Goal: Task Accomplishment & Management: Use online tool/utility

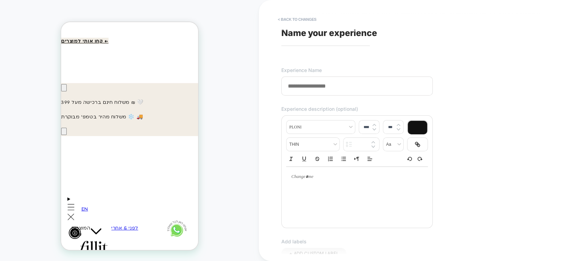
scroll to position [0, -101]
click at [316, 33] on span "Name your experience" at bounding box center [329, 33] width 96 height 10
click at [287, 21] on button "< Back to changes" at bounding box center [297, 19] width 46 height 11
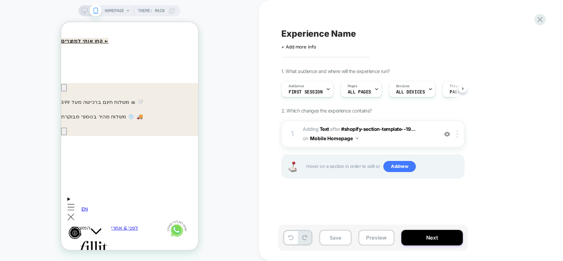
scroll to position [0, 0]
type textarea "*"
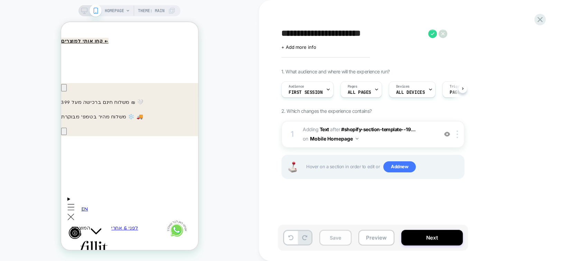
type textarea "**********"
click at [335, 233] on button "Save" at bounding box center [335, 237] width 32 height 16
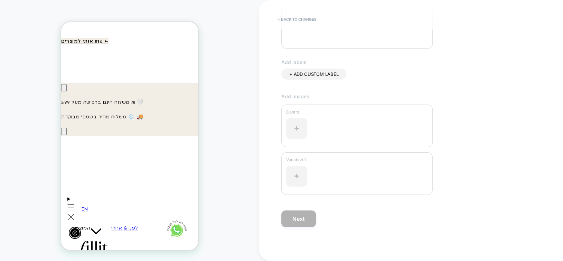
scroll to position [0, 0]
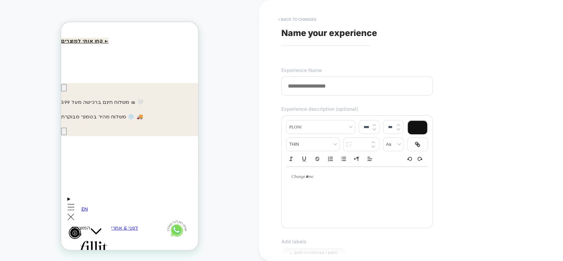
click at [126, 201] on button "< Back to changes" at bounding box center [68, 208] width 116 height 15
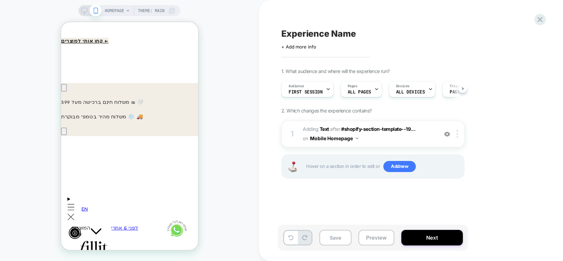
scroll to position [0, -101]
click at [328, 37] on span "Experience Name" at bounding box center [318, 33] width 74 height 10
type textarea "**********"
click at [0, 0] on icon at bounding box center [0, 0] width 0 height 0
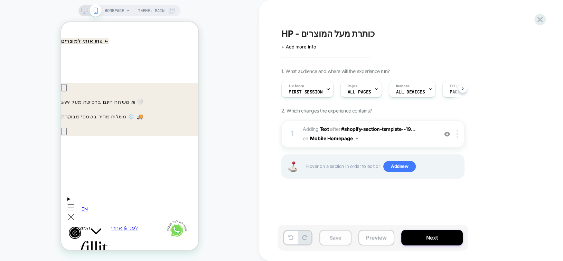
click at [334, 243] on button "Save" at bounding box center [335, 237] width 32 height 16
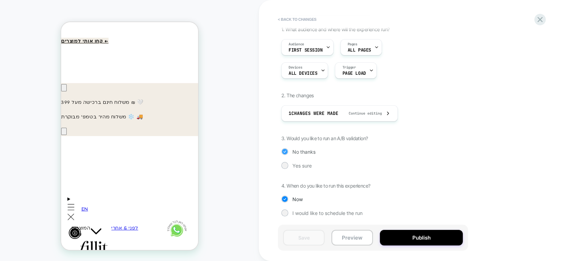
scroll to position [0, -101]
click at [419, 240] on button "Publish" at bounding box center [421, 237] width 83 height 16
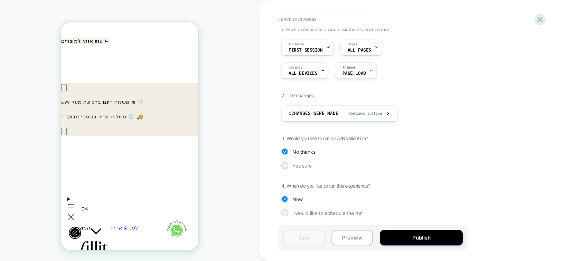
scroll to position [0, 0]
click at [541, 21] on icon at bounding box center [539, 19] width 5 height 5
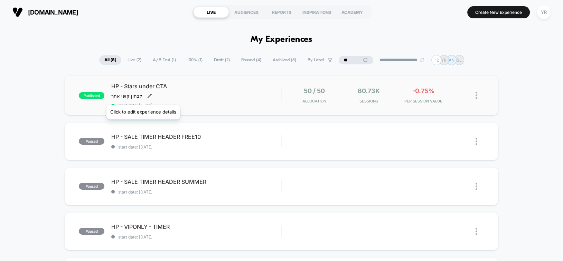
click at [148, 96] on icon at bounding box center [150, 96] width 4 height 4
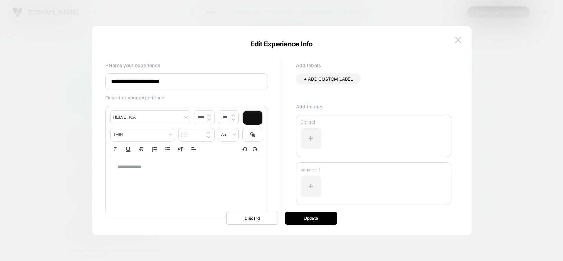
type input "****"
click at [181, 167] on p "**********" at bounding box center [184, 167] width 134 height 6
click at [311, 219] on button "Update" at bounding box center [311, 217] width 52 height 13
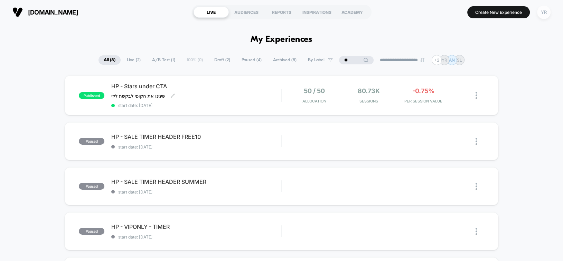
click at [544, 13] on div "YR" at bounding box center [543, 12] width 13 height 13
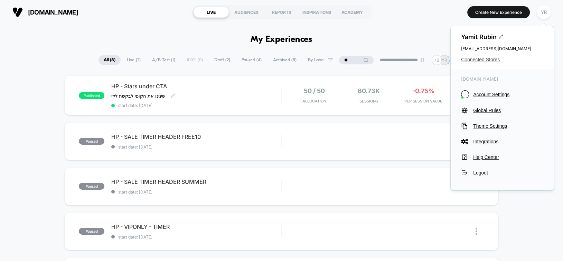
click at [483, 58] on span "Connected Stores" at bounding box center [502, 60] width 82 height 6
